Goal: Book appointment/travel/reservation

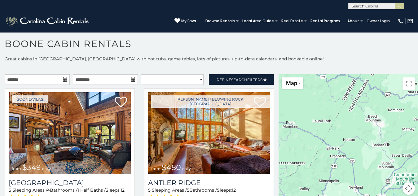
scroll to position [6, 0]
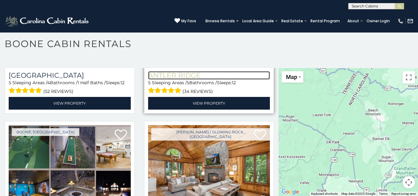
click at [163, 71] on h3 "Antler Ridge" at bounding box center [209, 75] width 122 height 8
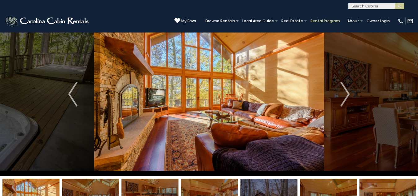
scroll to position [9, 0]
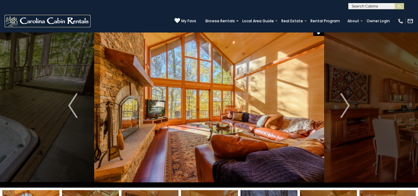
click at [29, 15] on img at bounding box center [48, 21] width 86 height 12
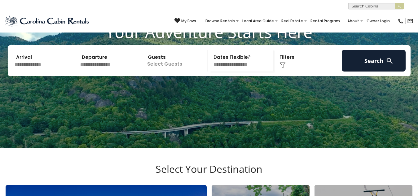
scroll to position [66, 0]
